Goal: Check status: Check status

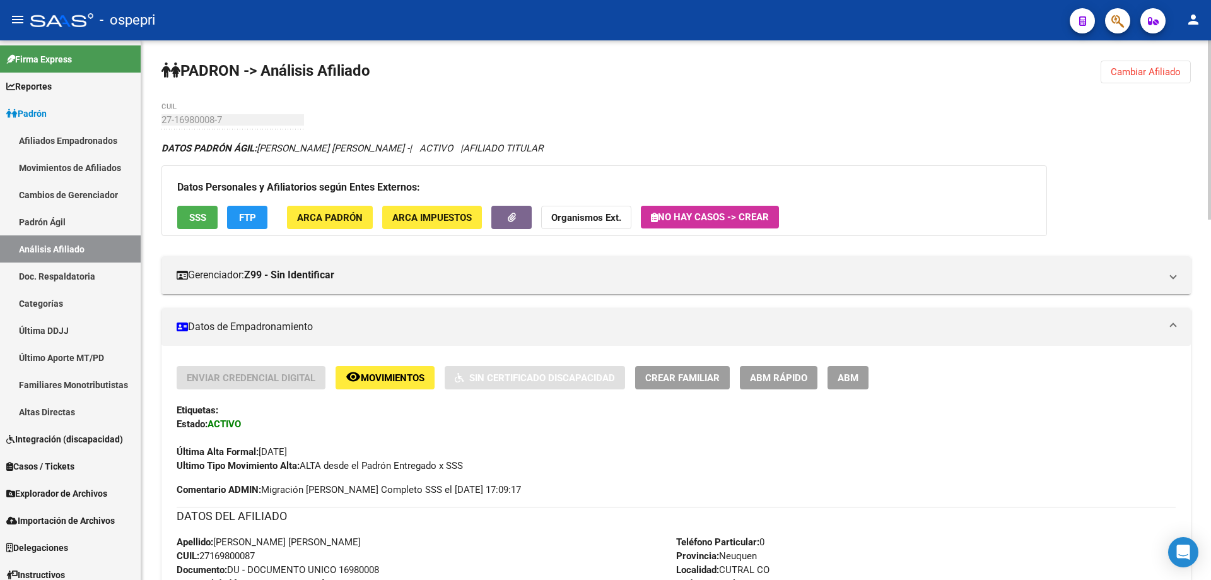
click at [1160, 71] on span "Cambiar Afiliado" at bounding box center [1146, 71] width 70 height 11
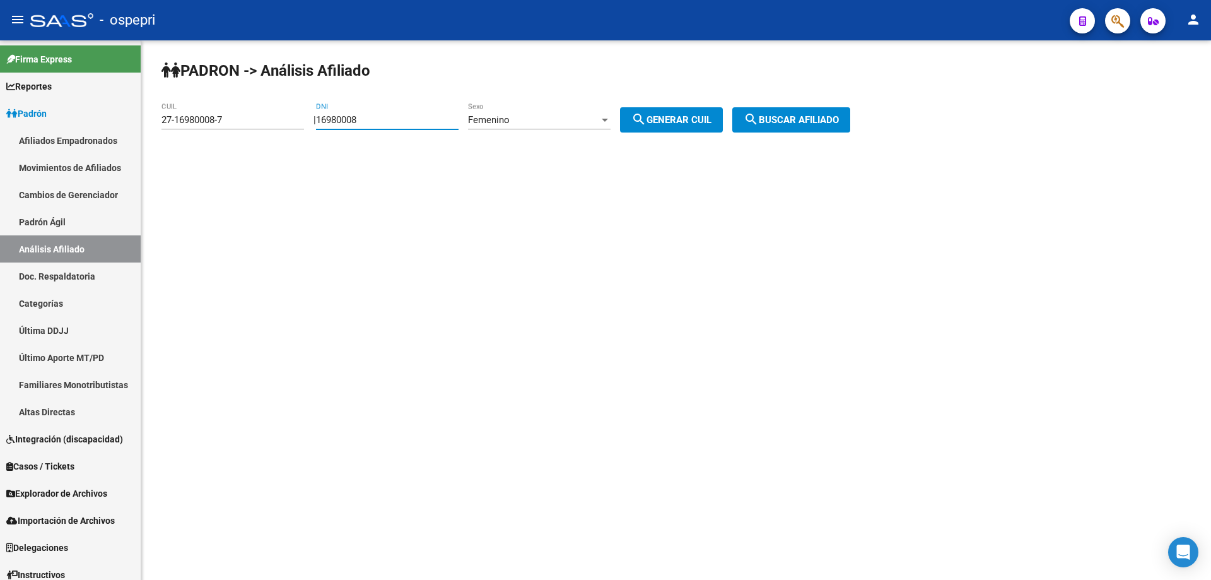
click at [355, 119] on input "16980008" at bounding box center [387, 119] width 143 height 11
paste input "23069417"
type input "23069417"
click at [594, 120] on div "Femenino" at bounding box center [533, 119] width 131 height 11
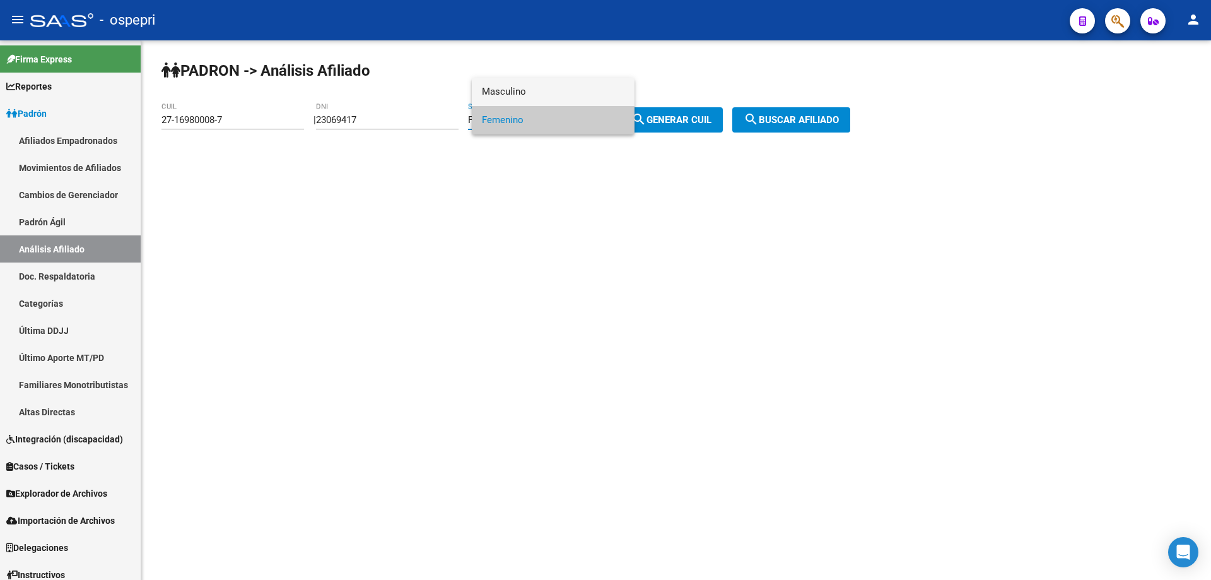
click at [569, 89] on span "Masculino" at bounding box center [553, 92] width 143 height 28
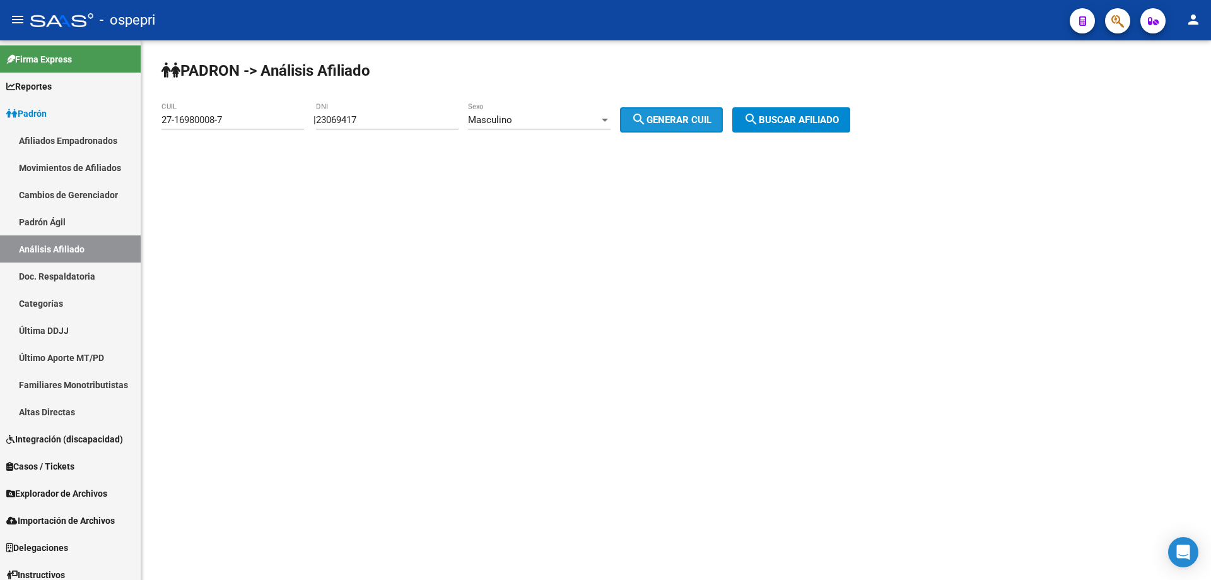
click at [702, 123] on span "search Generar CUIL" at bounding box center [671, 119] width 80 height 11
type input "20-23069417-7"
click at [789, 116] on span "search Buscar afiliado" at bounding box center [791, 119] width 95 height 11
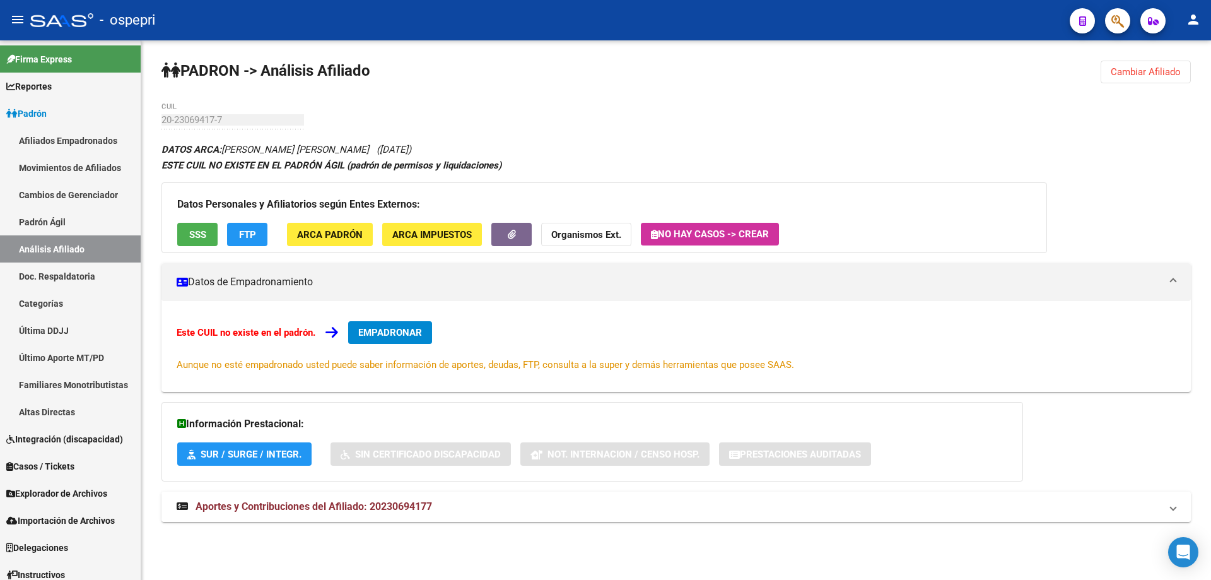
click at [414, 507] on span "Aportes y Contribuciones del Afiliado: 20230694177" at bounding box center [314, 506] width 237 height 12
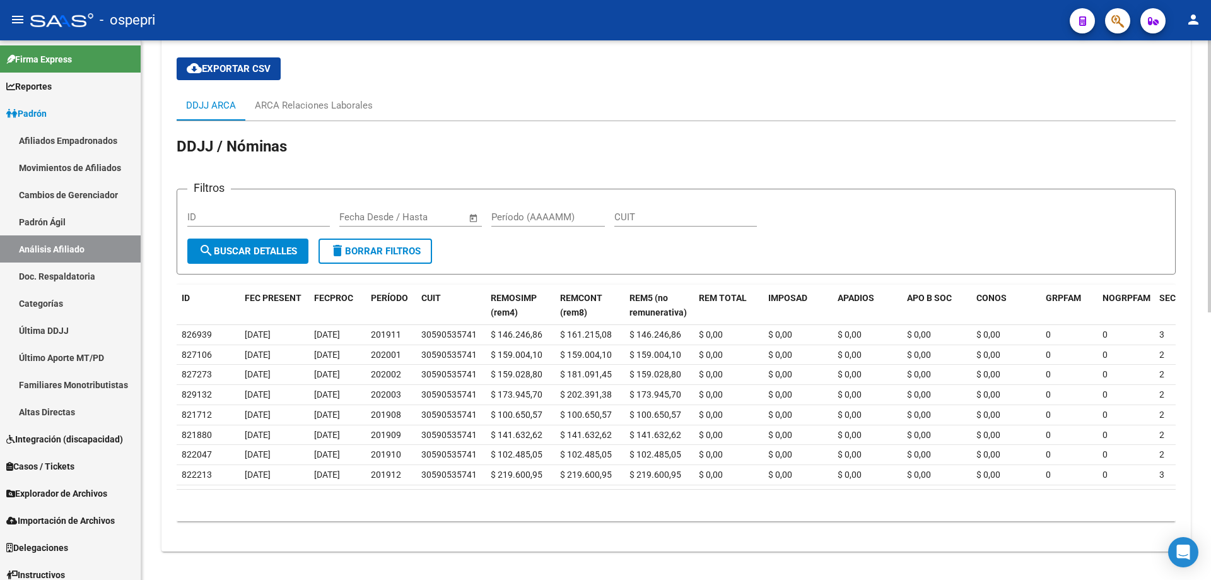
click at [517, 515] on div "10 total 1" at bounding box center [676, 506] width 999 height 32
